Goal: Task Accomplishment & Management: Complete application form

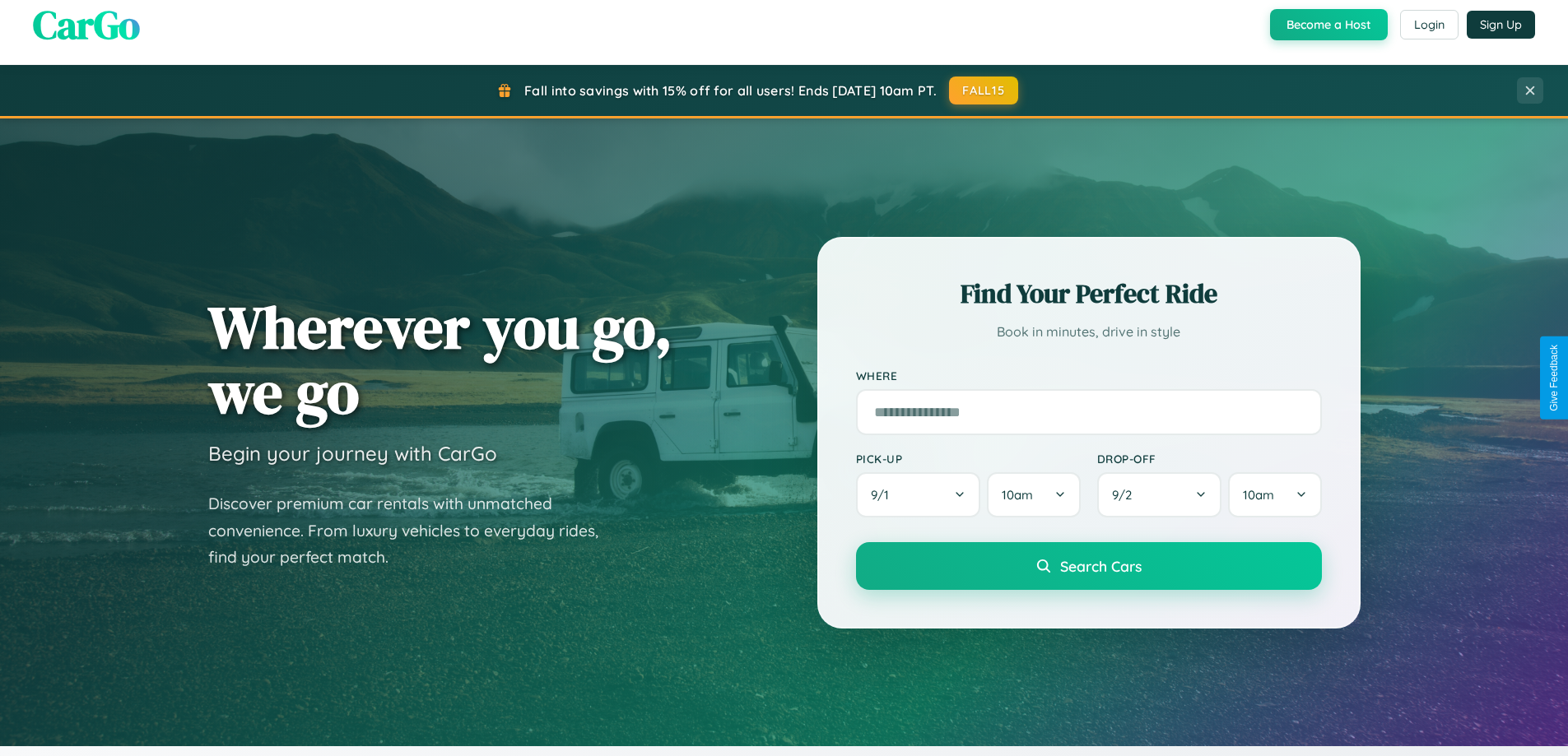
scroll to position [709, 0]
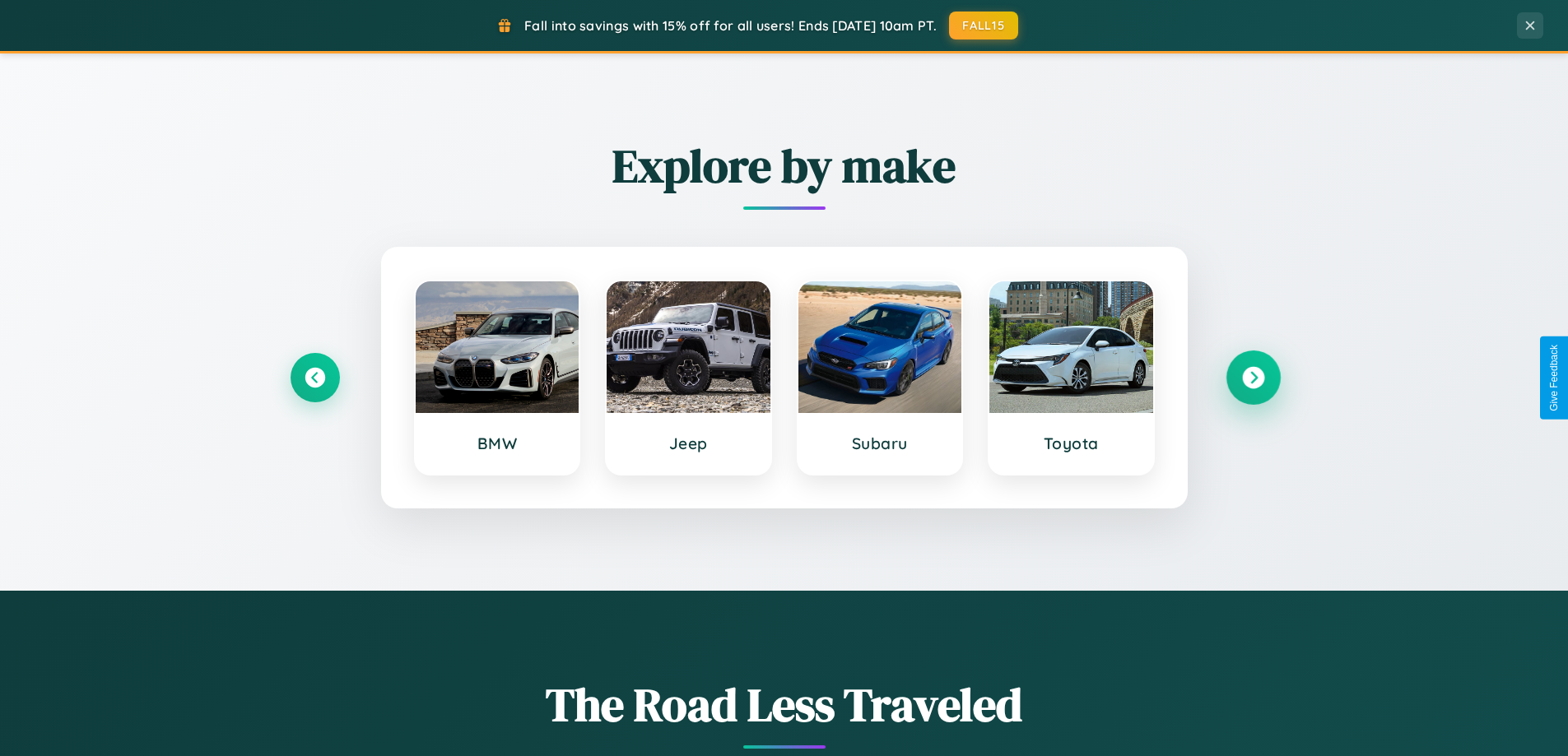
click at [1252, 378] on icon at bounding box center [1253, 378] width 23 height 23
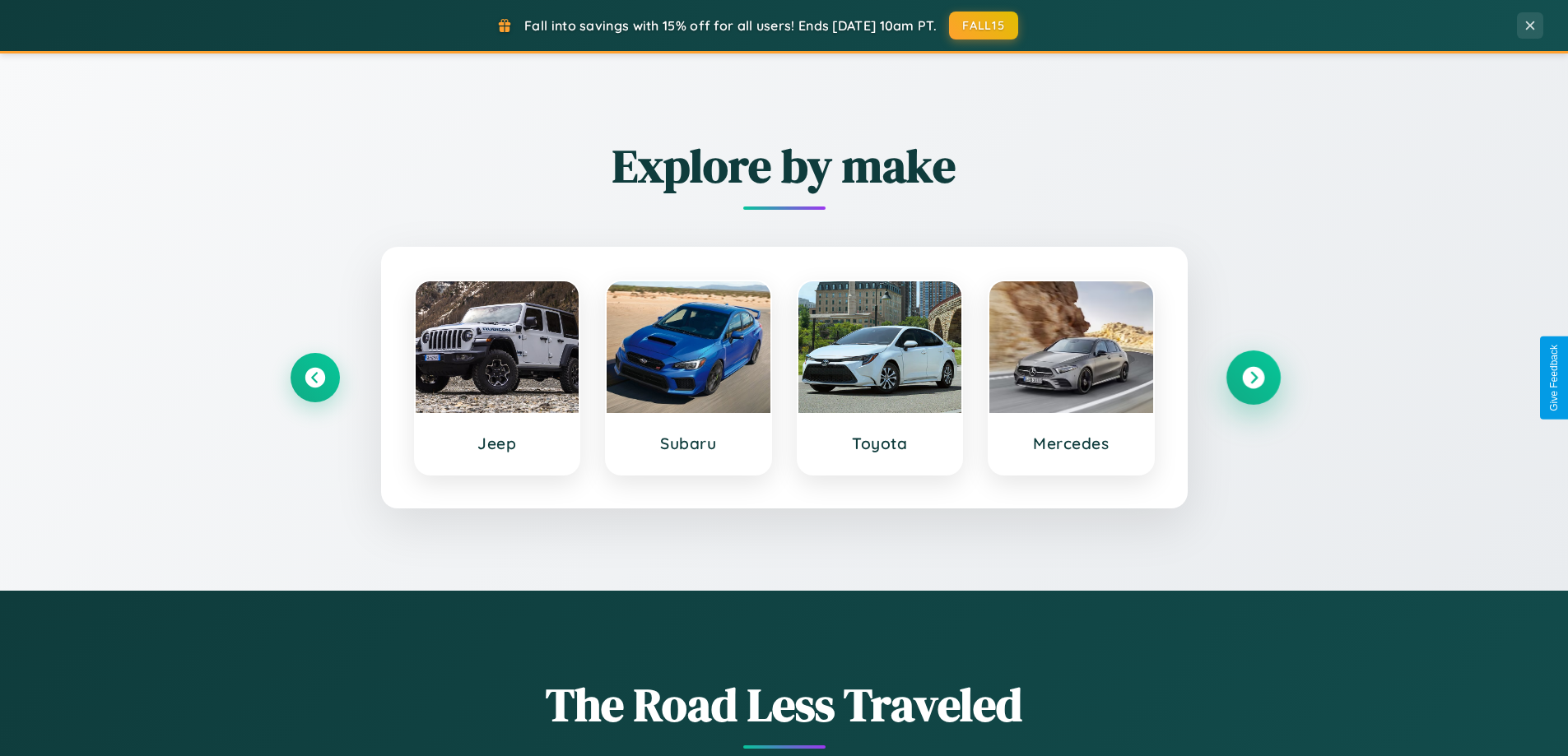
click at [1252, 378] on icon at bounding box center [1253, 378] width 23 height 23
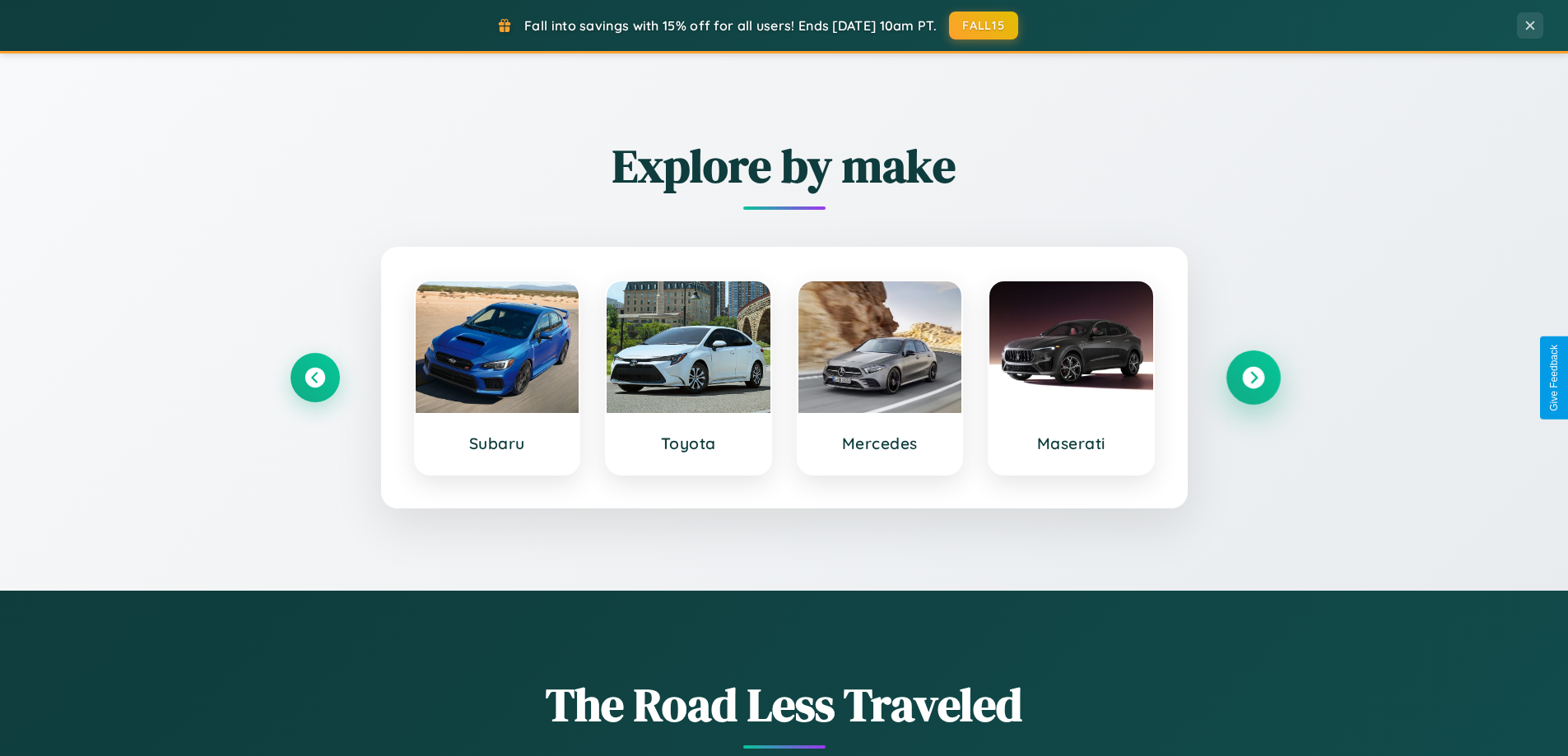
click at [1252, 378] on icon at bounding box center [1253, 378] width 23 height 23
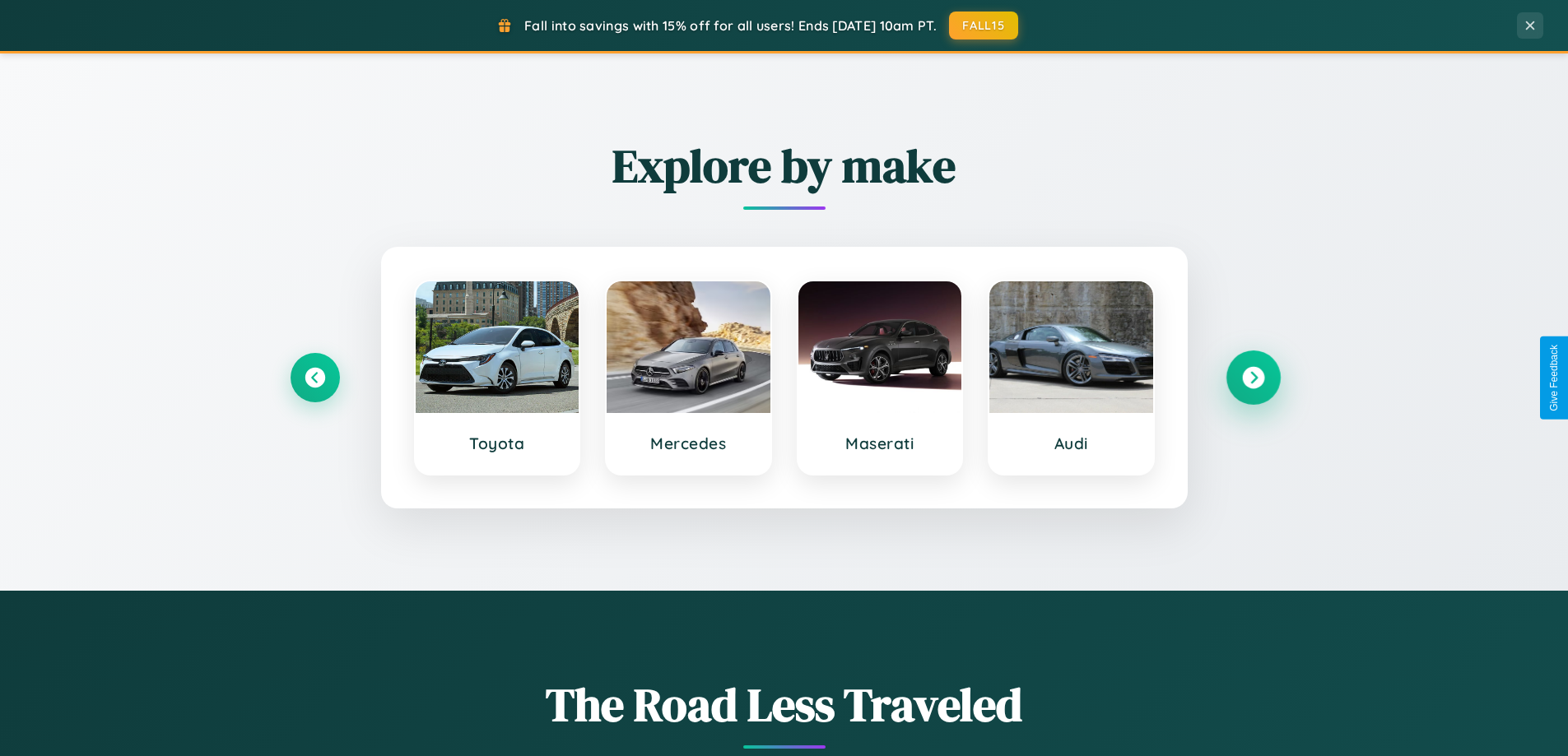
click at [1252, 378] on icon at bounding box center [1253, 378] width 23 height 23
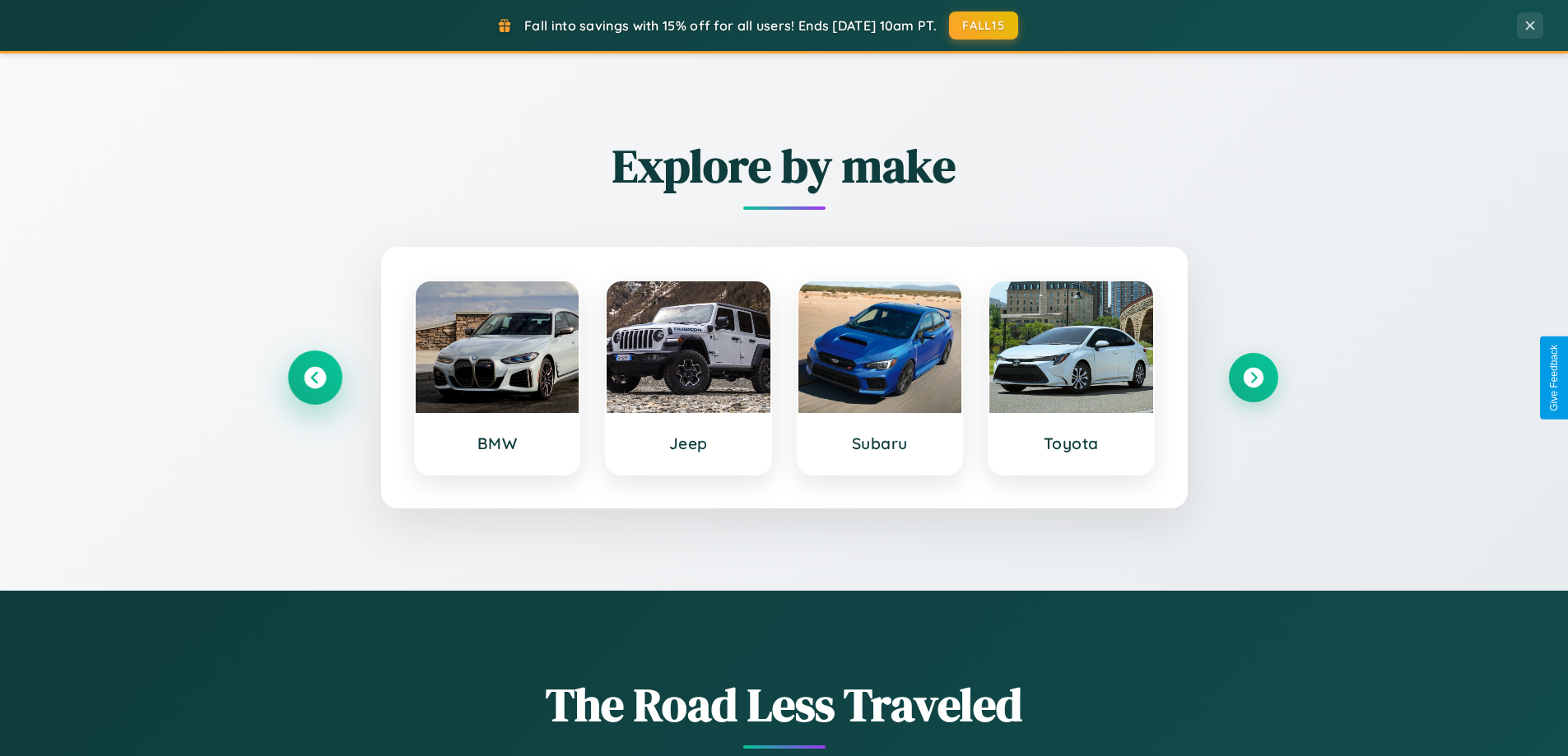
click at [315, 378] on icon at bounding box center [315, 378] width 23 height 23
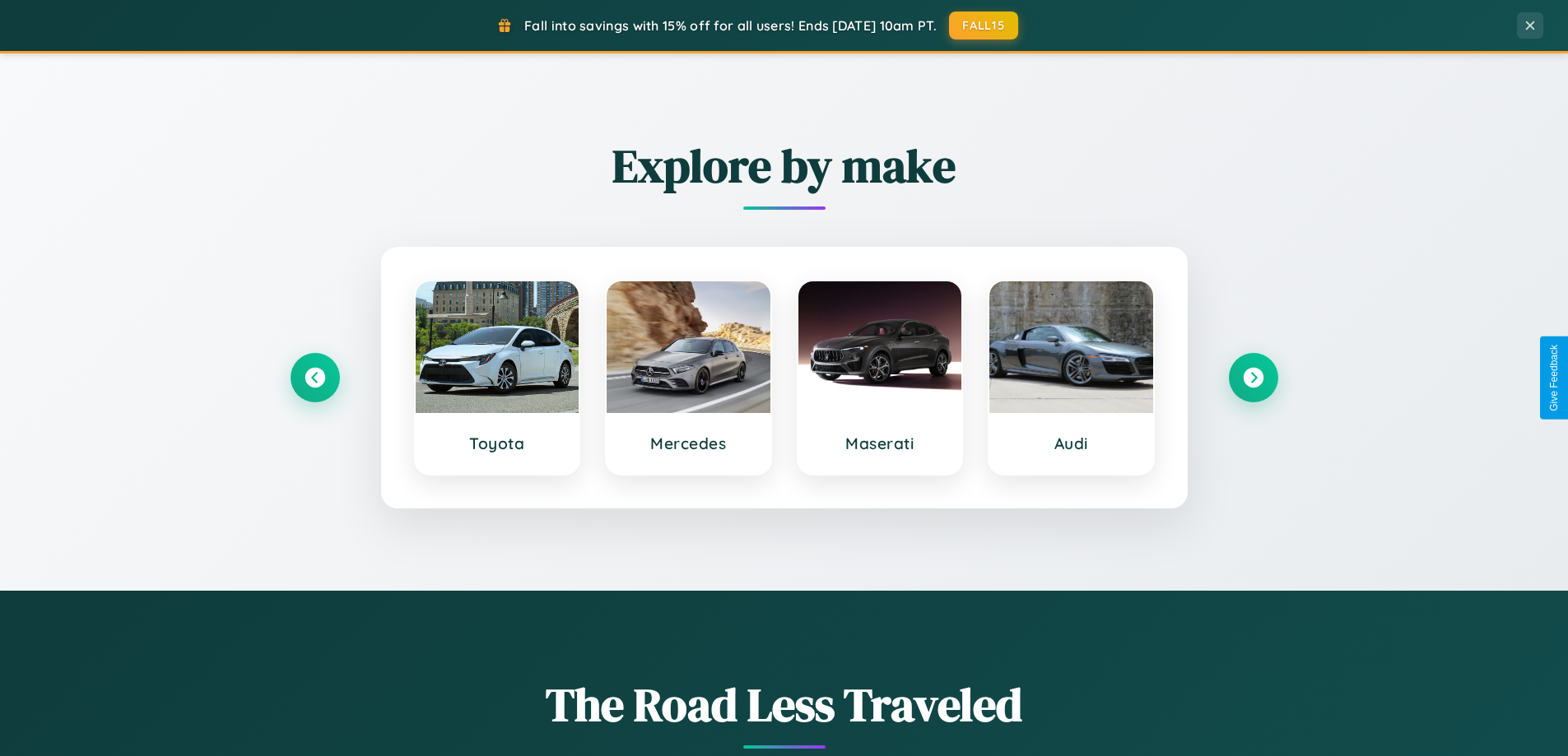
scroll to position [0, 0]
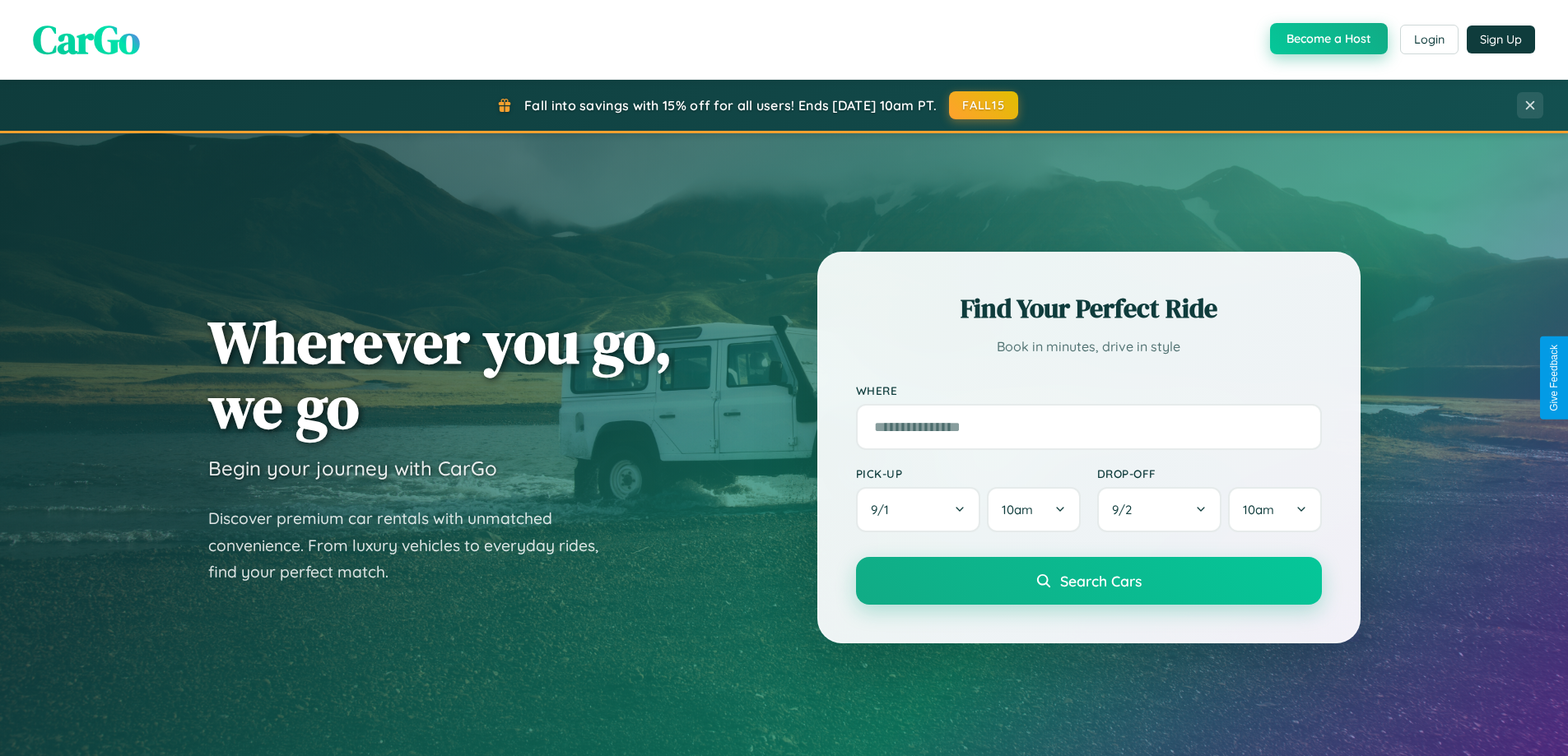
click at [1326, 39] on button "Become a Host" at bounding box center [1328, 39] width 117 height 31
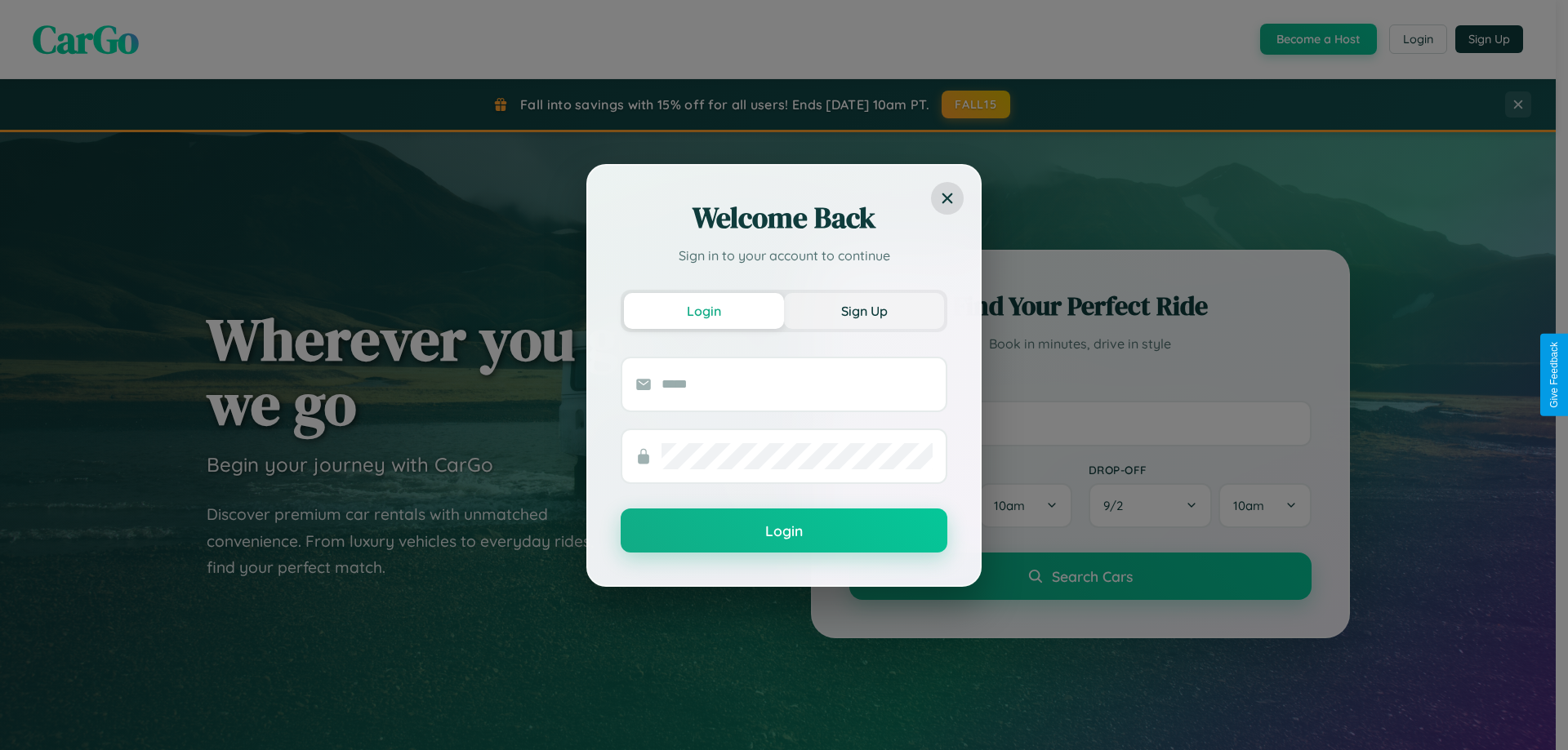
click at [864, 310] on button "Sign Up" at bounding box center [864, 311] width 160 height 36
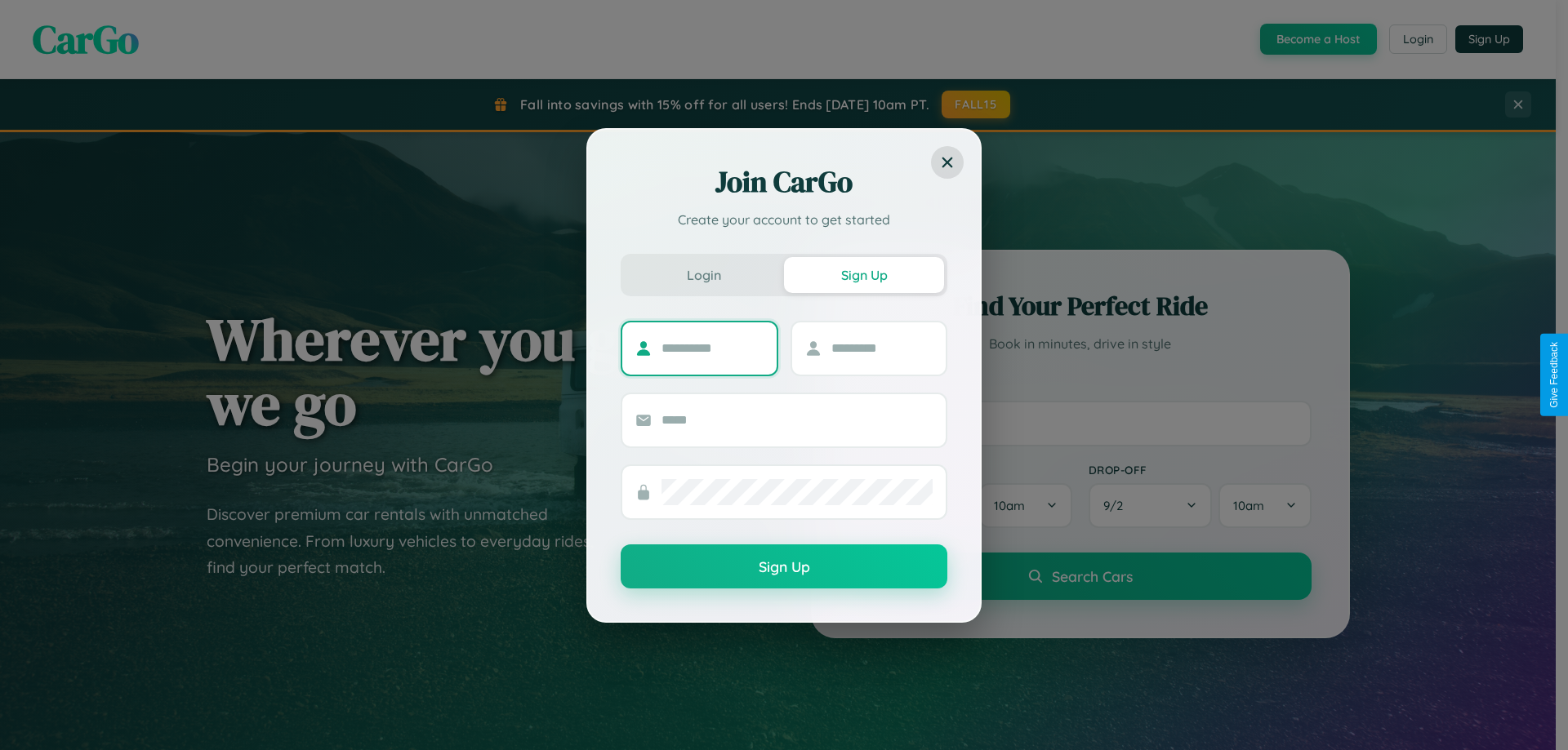
click at [712, 347] on input "text" at bounding box center [712, 348] width 102 height 26
type input "*****"
click at [881, 347] on input "text" at bounding box center [882, 348] width 102 height 26
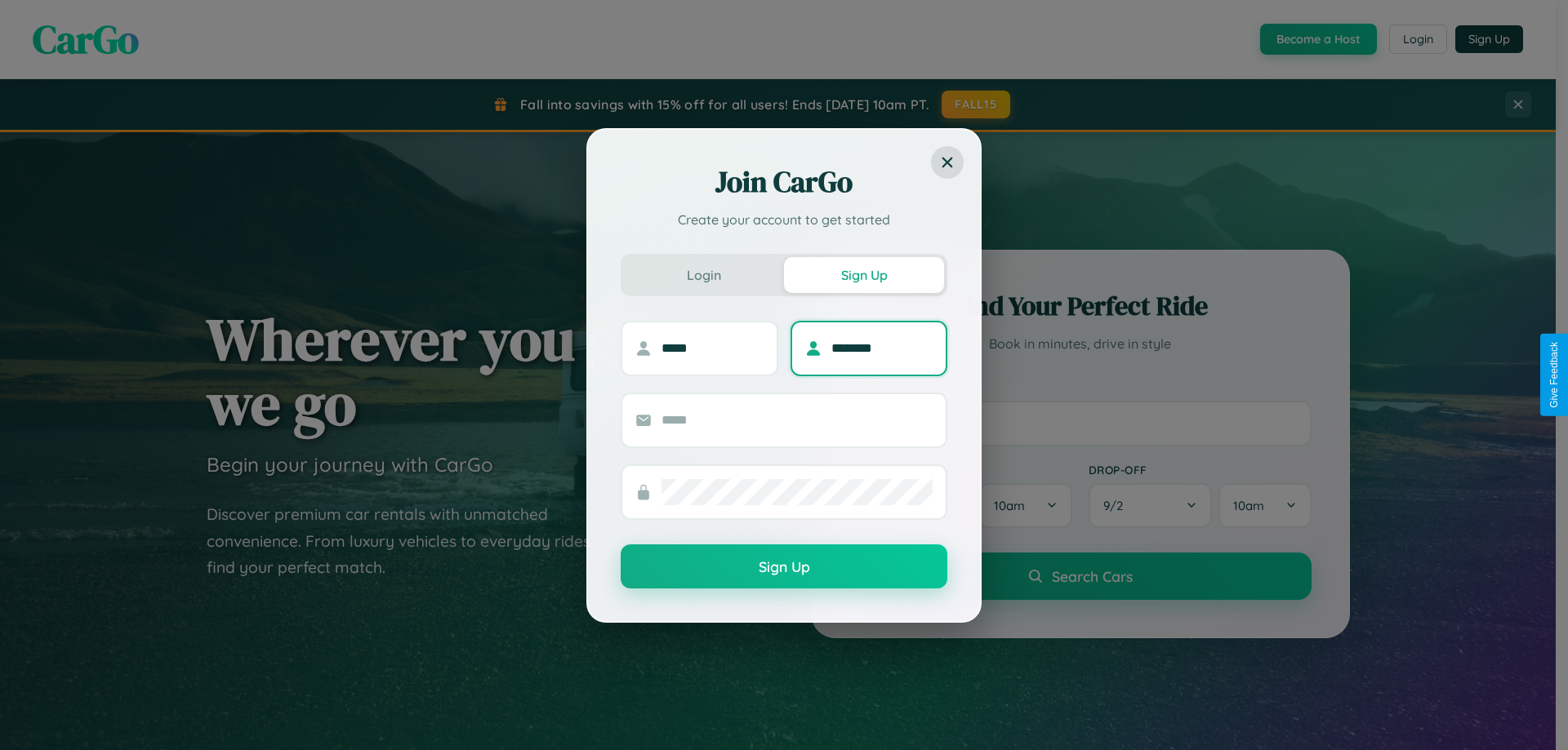
type input "********"
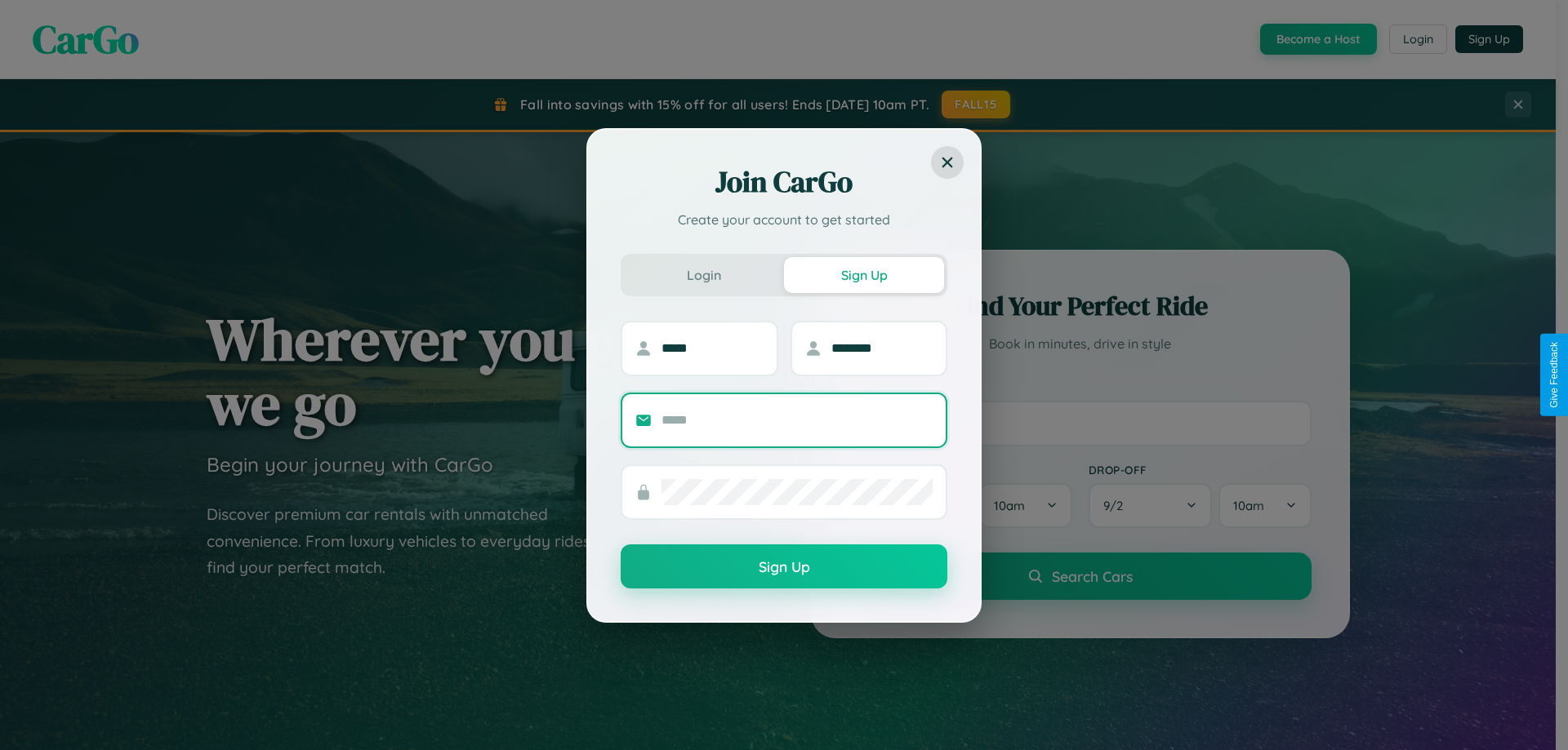
click at [797, 420] on input "text" at bounding box center [797, 420] width 271 height 26
type input "**********"
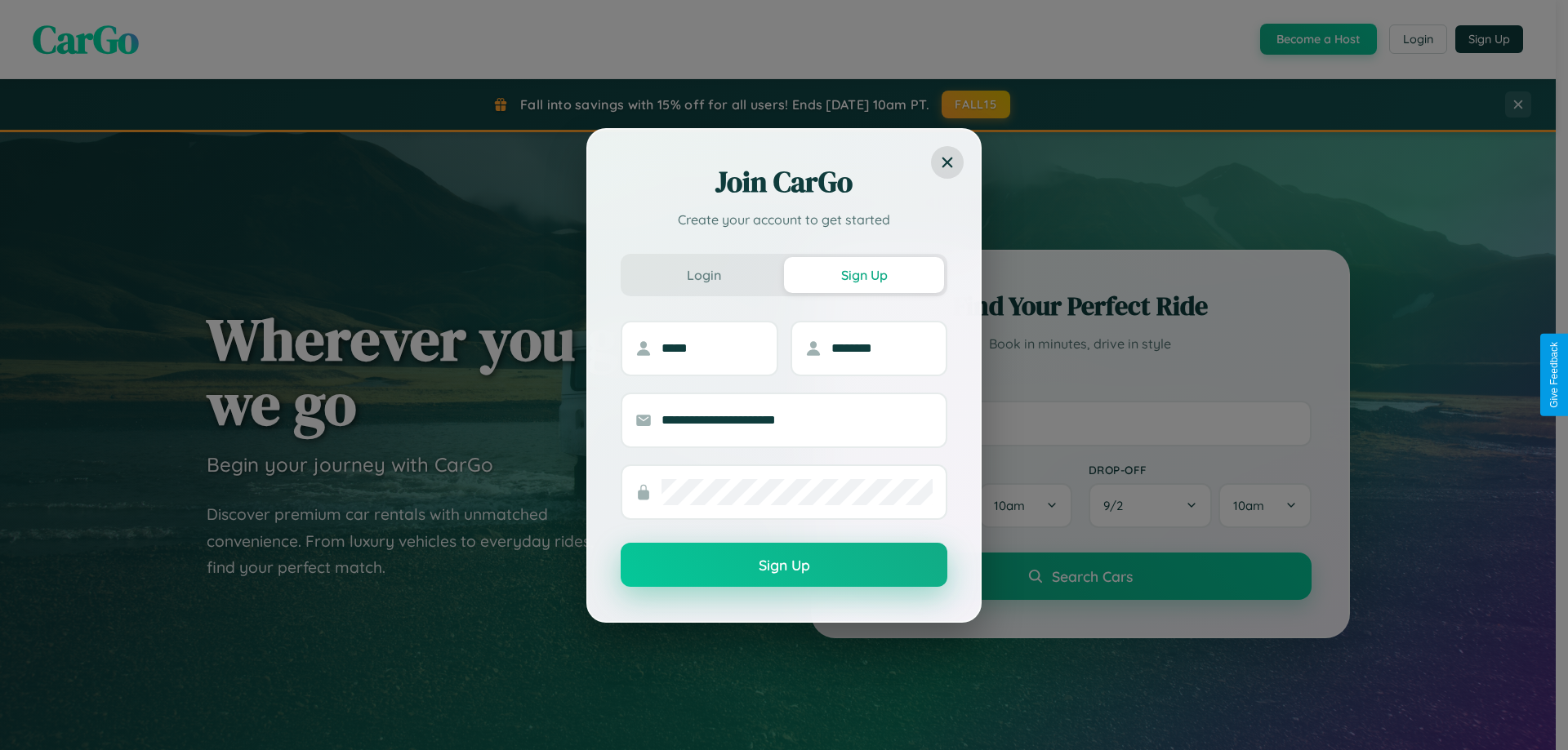
click at [784, 566] on button "Sign Up" at bounding box center [784, 565] width 327 height 44
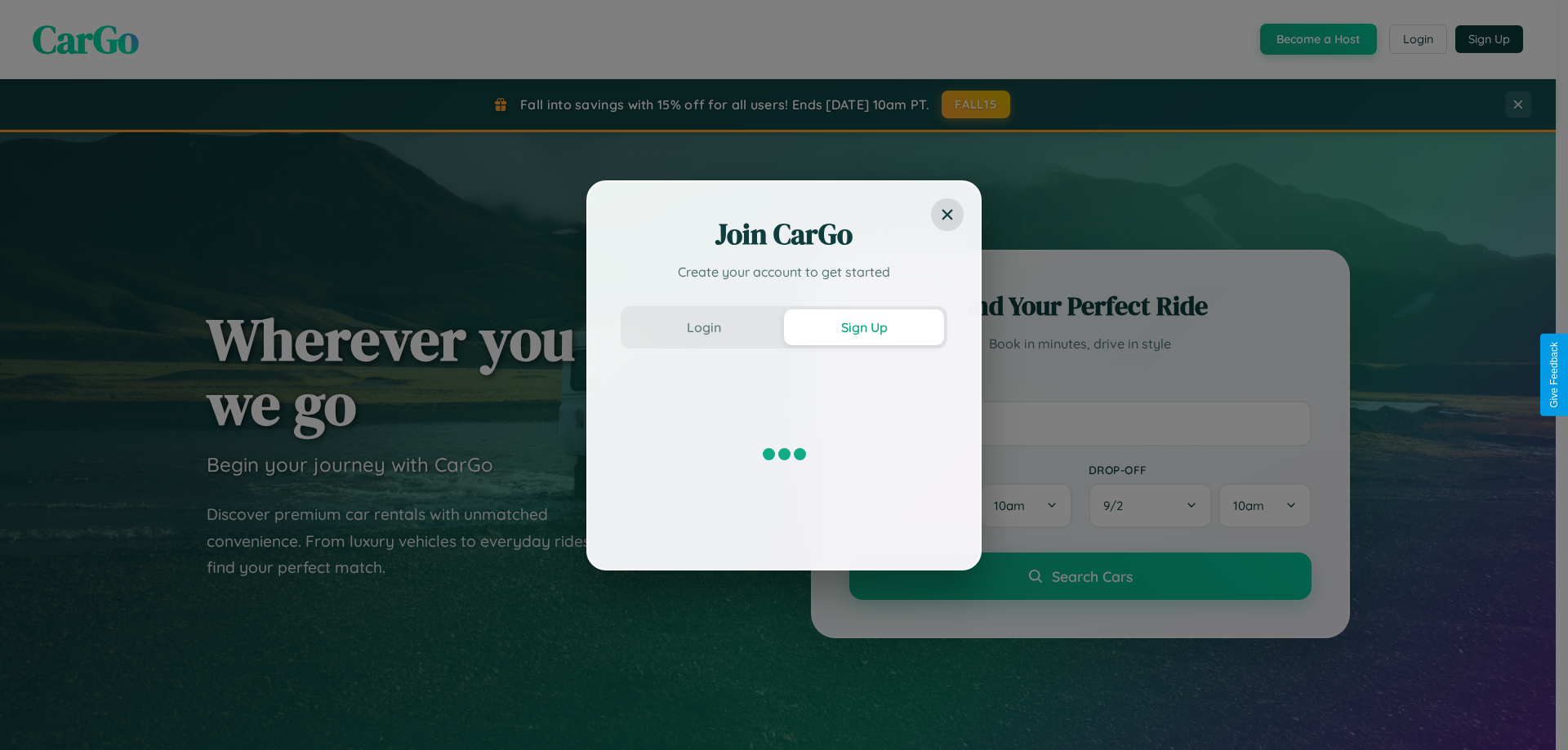
click at [1316, 39] on div "Join CarGo Create your account to get started Login Sign Up" at bounding box center [784, 375] width 1568 height 750
click at [864, 327] on button "Sign Up" at bounding box center [864, 328] width 160 height 36
